Goal: Use online tool/utility: Utilize a website feature to perform a specific function

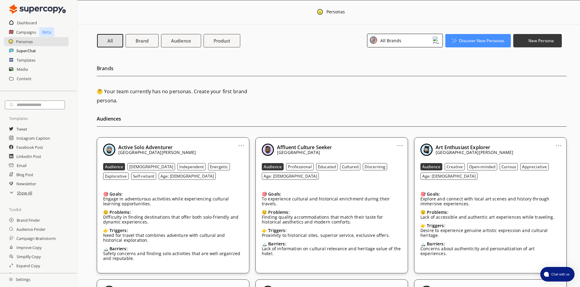
click at [24, 52] on h2 "SuperChat" at bounding box center [25, 50] width 19 height 9
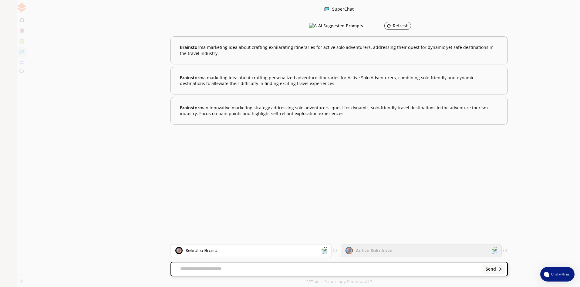
click at [196, 271] on textarea at bounding box center [326, 269] width 310 height 6
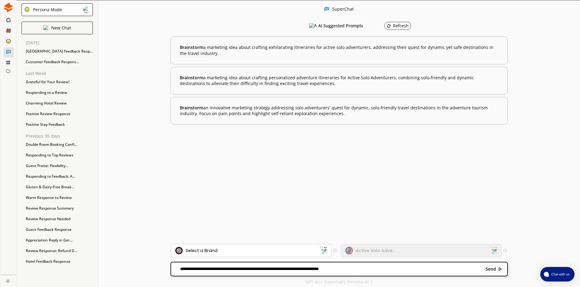
paste textarea "**********"
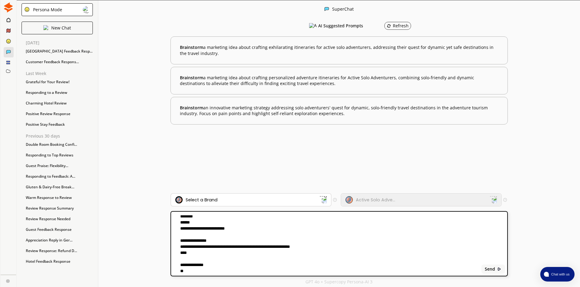
scroll to position [34, 0]
type textarea "**********"
click at [491, 268] on b "Send" at bounding box center [490, 268] width 10 height 5
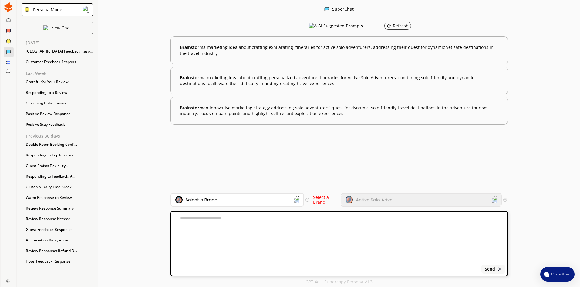
scroll to position [0, 0]
click at [285, 197] on div "Select a Brand" at bounding box center [233, 199] width 117 height 7
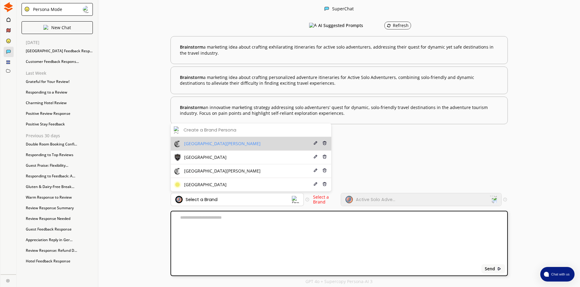
click at [256, 146] on li "Hotel Da [PERSON_NAME] Delete" at bounding box center [251, 144] width 161 height 14
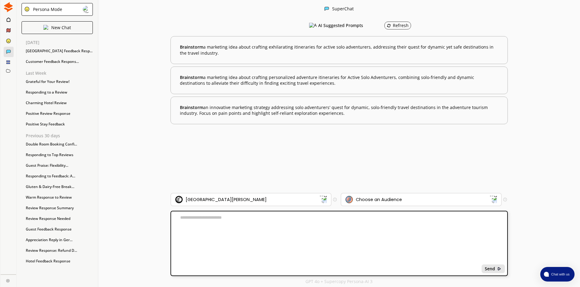
click at [490, 268] on b "Send" at bounding box center [490, 268] width 10 height 5
click at [7, 42] on ellipse at bounding box center [8, 41] width 4 height 4
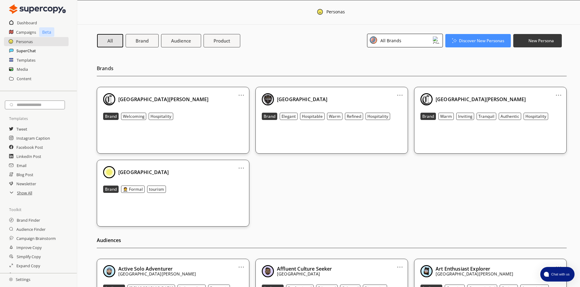
click at [31, 52] on h2 "SuperChat" at bounding box center [25, 50] width 19 height 9
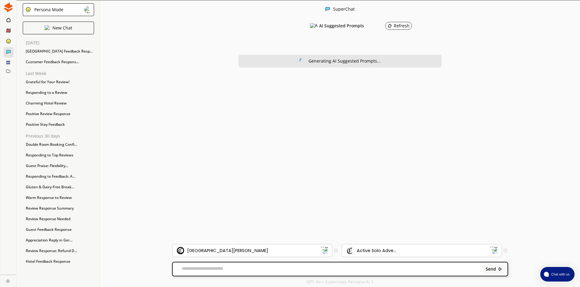
click at [187, 270] on textarea at bounding box center [327, 269] width 308 height 6
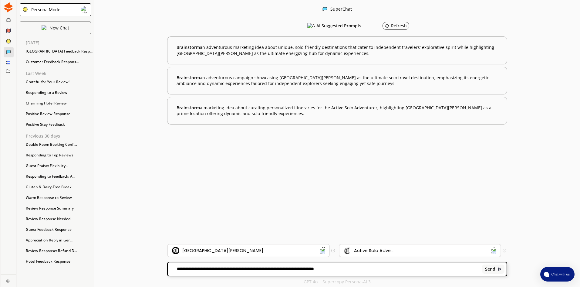
paste textarea "**********"
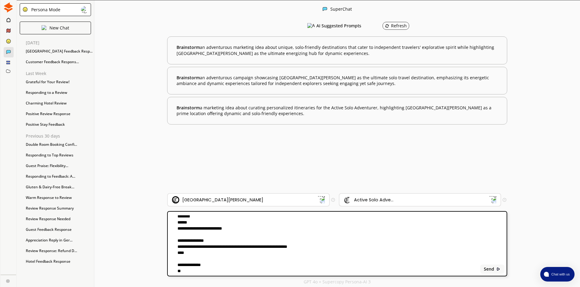
scroll to position [34, 0]
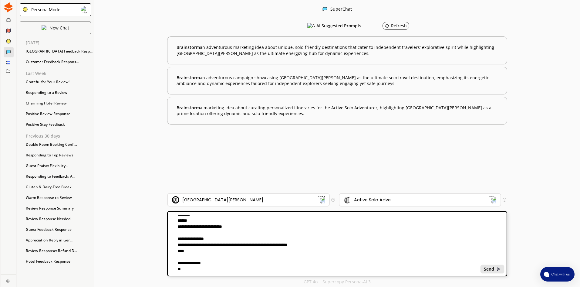
type textarea "**********"
click at [494, 272] on div "Send" at bounding box center [492, 268] width 24 height 9
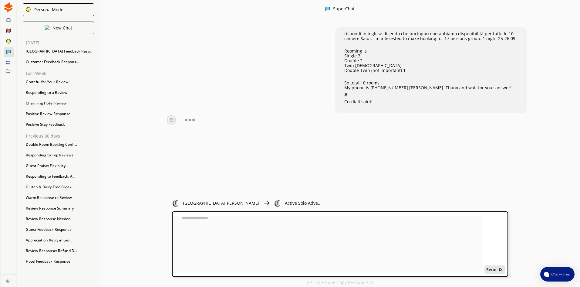
scroll to position [0, 0]
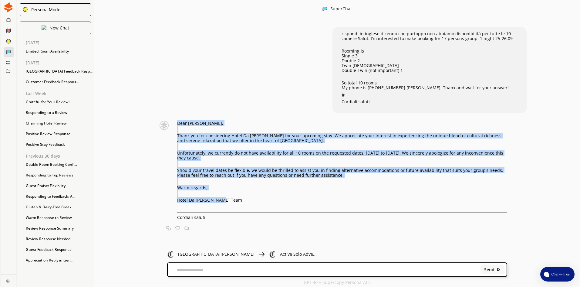
drag, startPoint x: 181, startPoint y: 122, endPoint x: 224, endPoint y: 201, distance: 89.9
click at [224, 201] on div "Dear [PERSON_NAME], Thank you for considering Hotel Da [PERSON_NAME] for your u…" at bounding box center [342, 170] width 330 height 99
copy div "Dear [PERSON_NAME], Thank you for considering Hotel Da [PERSON_NAME] for your u…"
